Goal: Task Accomplishment & Management: Use online tool/utility

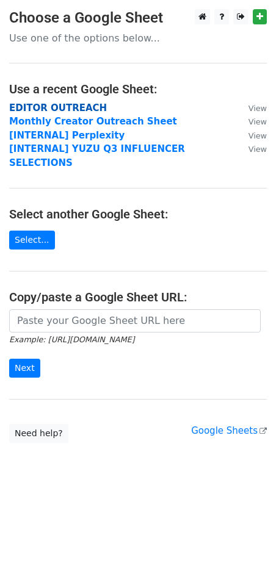
click at [84, 102] on strong "EDITOR OUTREACH" at bounding box center [58, 107] width 98 height 11
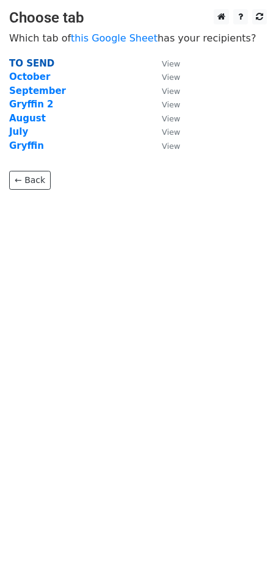
click at [35, 66] on strong "TO SEND" at bounding box center [31, 63] width 45 height 11
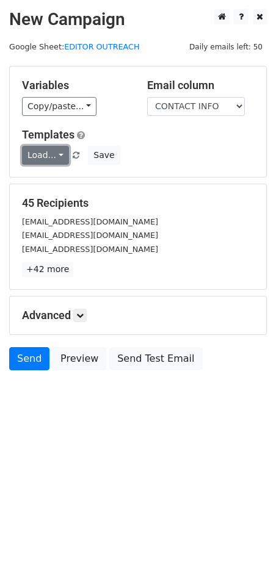
click at [40, 159] on link "Load..." at bounding box center [45, 155] width 47 height 19
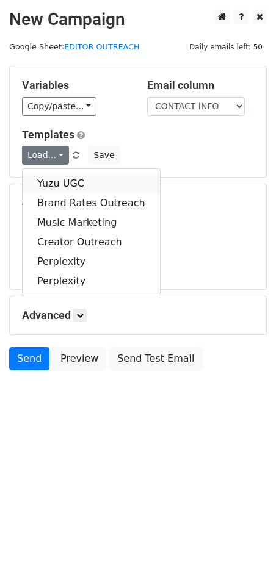
click at [46, 177] on link "Yuzu UGC" at bounding box center [91, 184] width 137 height 20
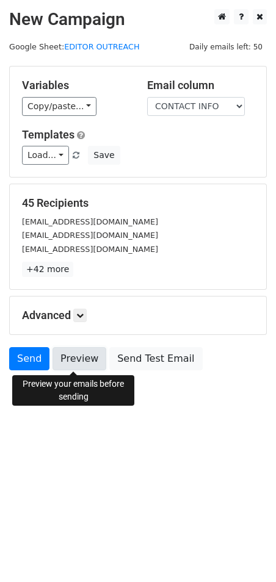
click at [76, 354] on link "Preview" at bounding box center [79, 358] width 54 height 23
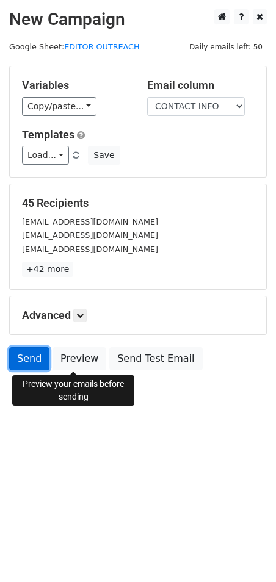
click at [24, 365] on link "Send" at bounding box center [29, 358] width 40 height 23
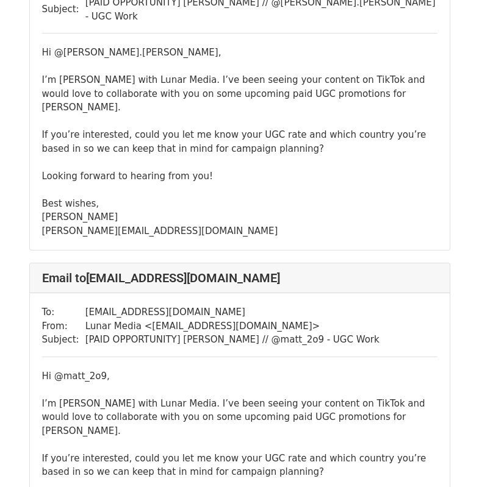
scroll to position [488, 0]
